Goal: Navigation & Orientation: Find specific page/section

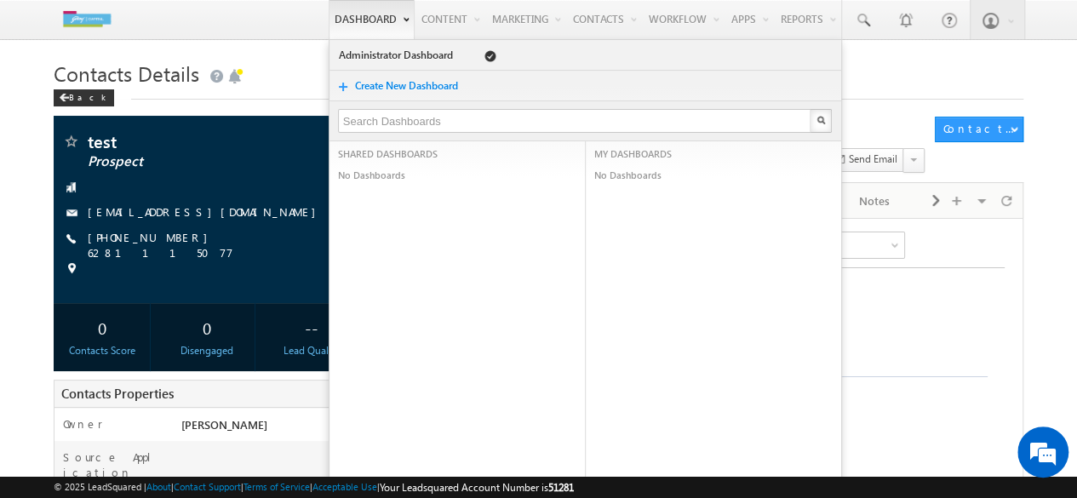
click at [337, 33] on link "Dashboard" at bounding box center [372, 19] width 86 height 39
click at [361, 21] on link "Dashboard" at bounding box center [372, 19] width 86 height 39
click at [226, 62] on h1 "Contacts Details" at bounding box center [539, 71] width 970 height 33
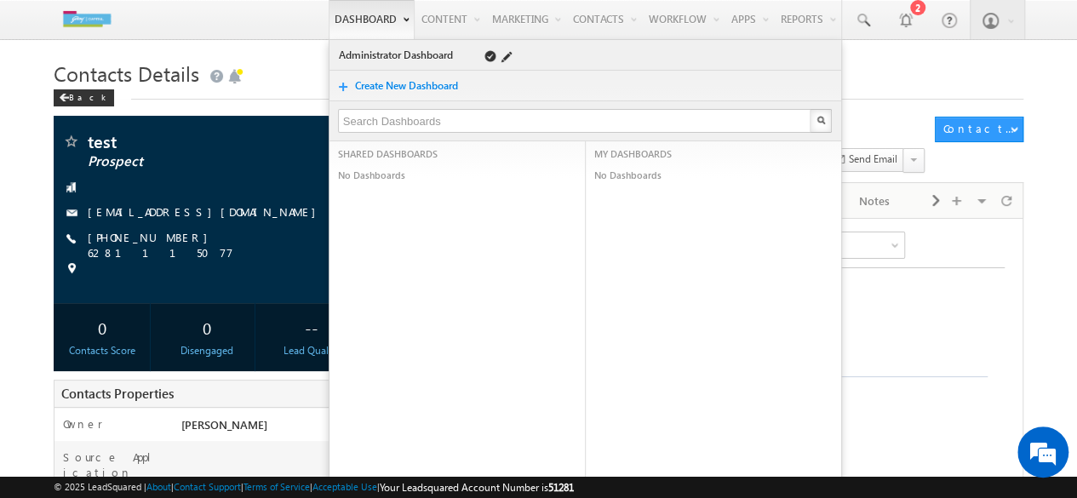
click at [397, 57] on link "Administrator Dashboard" at bounding box center [398, 55] width 121 height 17
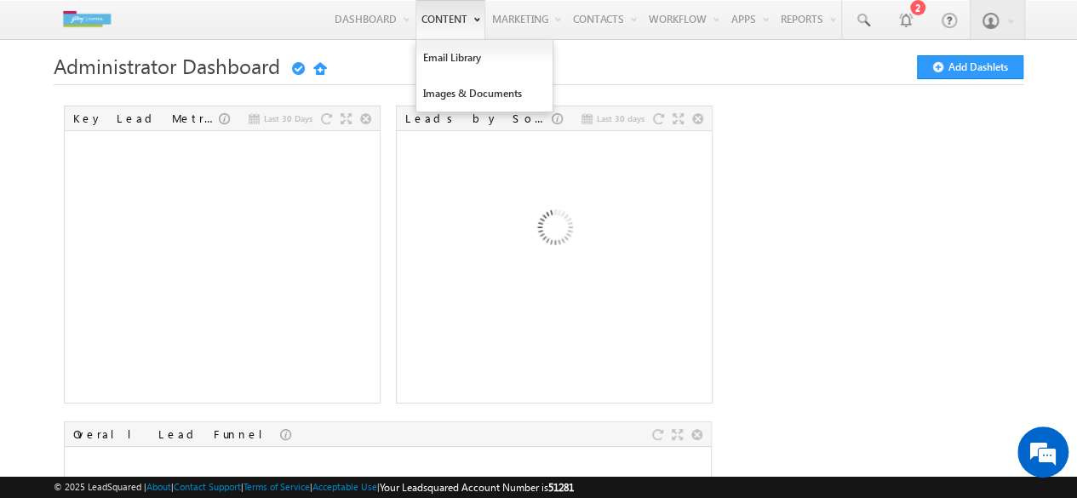
click at [430, 28] on link "Content" at bounding box center [450, 19] width 70 height 39
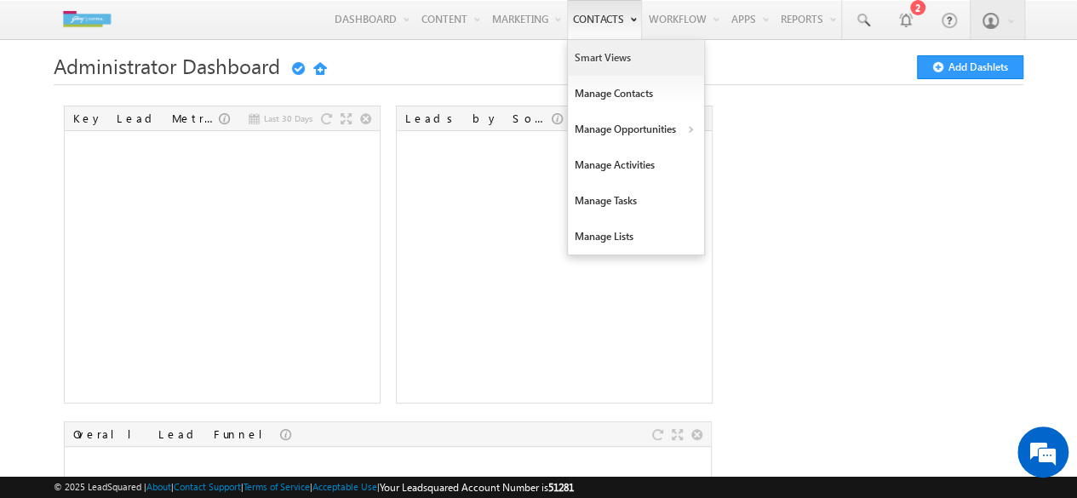
click at [604, 59] on link "Smart Views" at bounding box center [636, 58] width 136 height 36
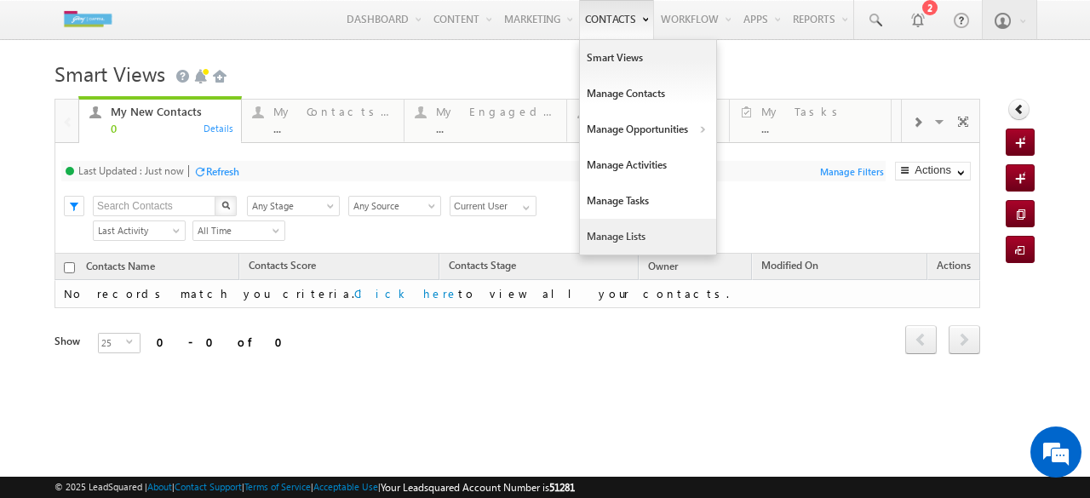
click at [612, 237] on link "Manage Lists" at bounding box center [648, 237] width 136 height 36
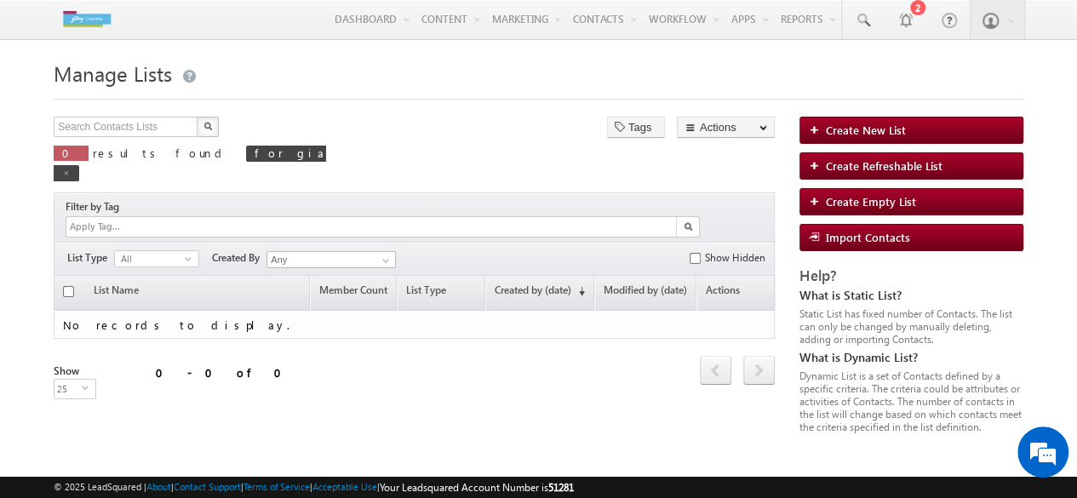
click at [324, 125] on div "Search Contacts Lists X 0 results found for gia" at bounding box center [192, 149] width 277 height 64
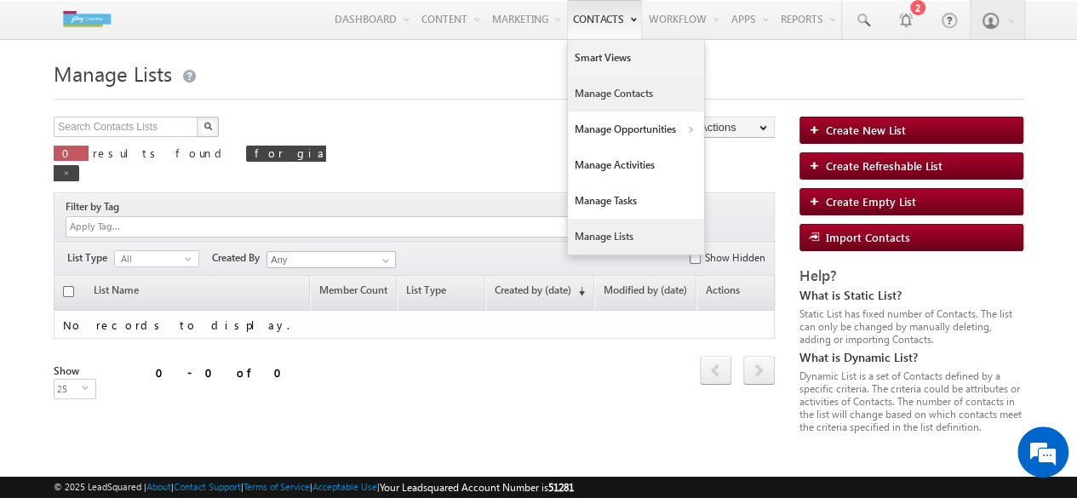
click at [601, 98] on link "Manage Contacts" at bounding box center [636, 94] width 136 height 36
